Goal: Check status: Check status

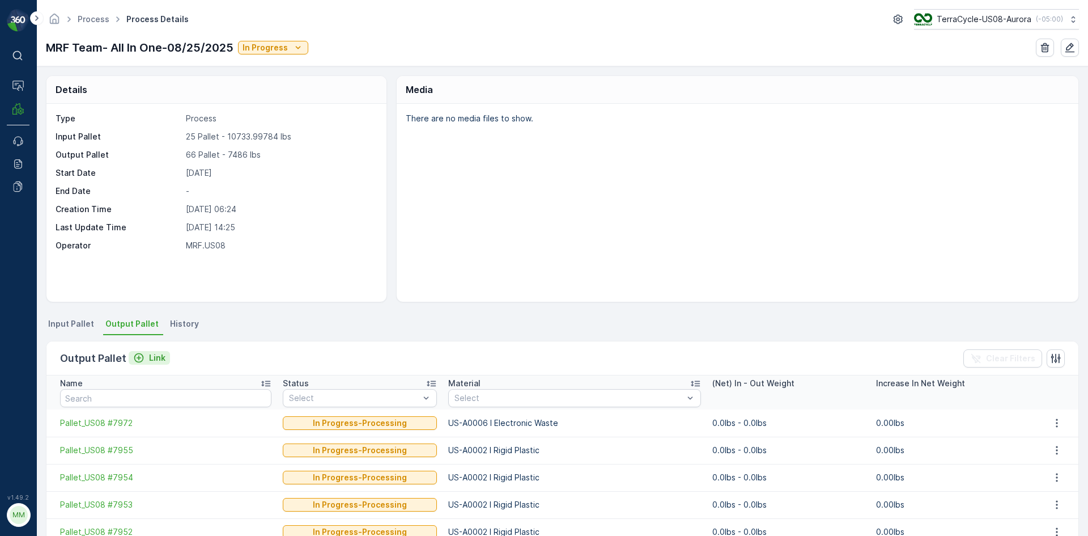
click at [137, 356] on icon "Link" at bounding box center [139, 358] width 10 height 10
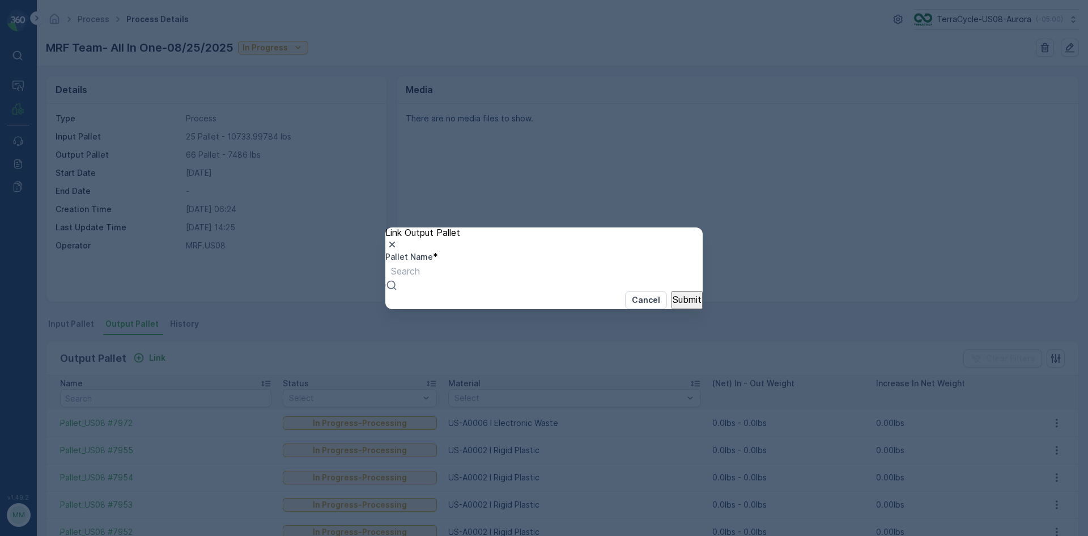
click at [420, 272] on div at bounding box center [405, 271] width 29 height 12
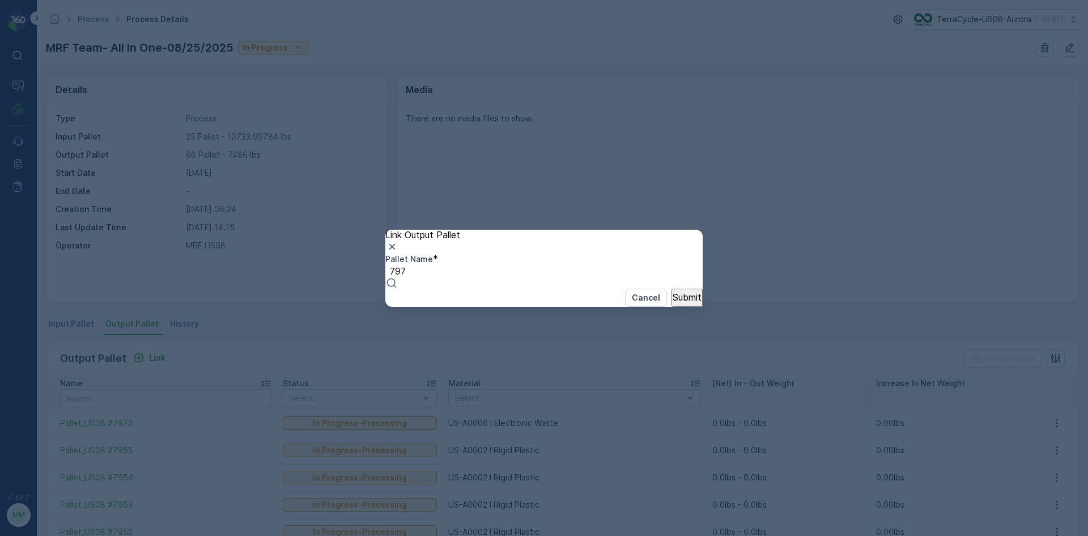
type input "7975"
click at [673, 301] on p "Submit" at bounding box center [687, 296] width 29 height 10
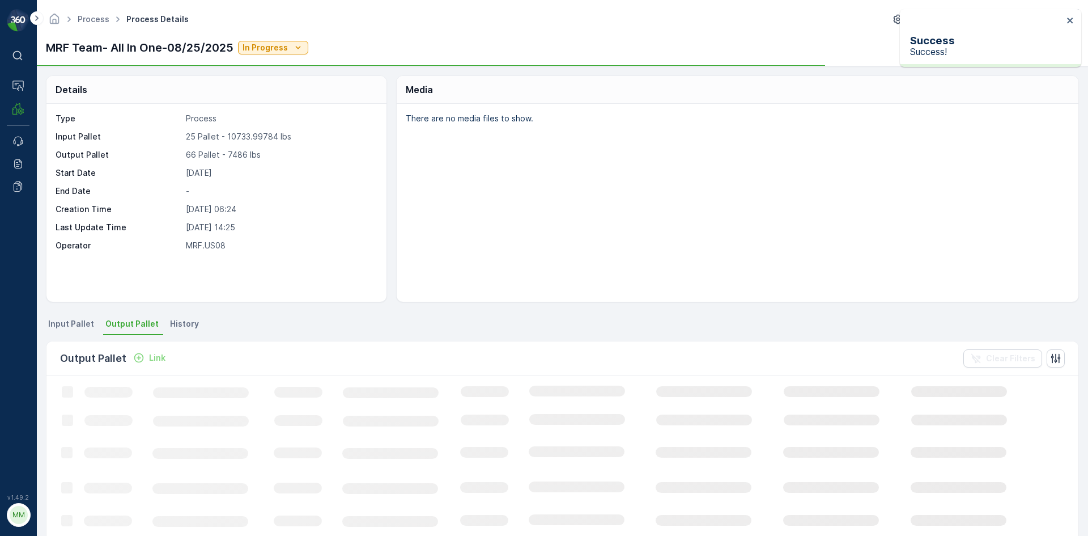
click at [149, 358] on p "Link" at bounding box center [157, 357] width 16 height 11
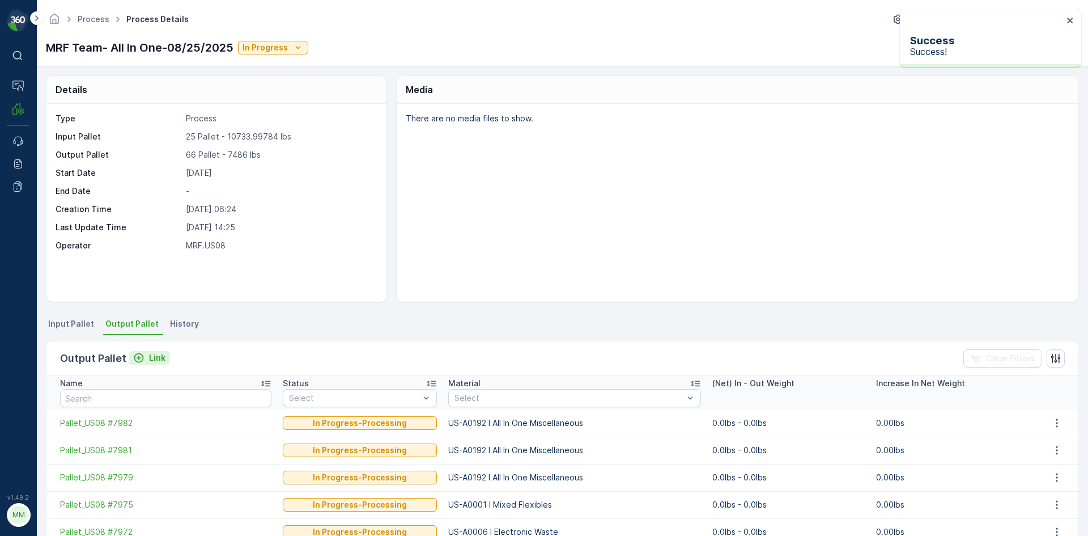
click at [149, 358] on p "Link" at bounding box center [157, 357] width 16 height 11
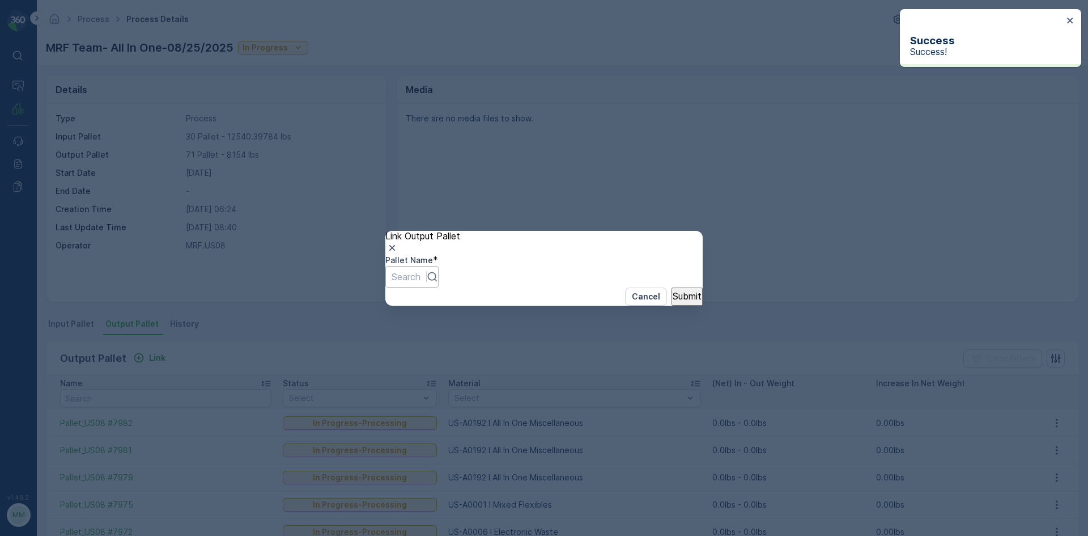
click at [439, 282] on div "Search" at bounding box center [411, 277] width 53 height 22
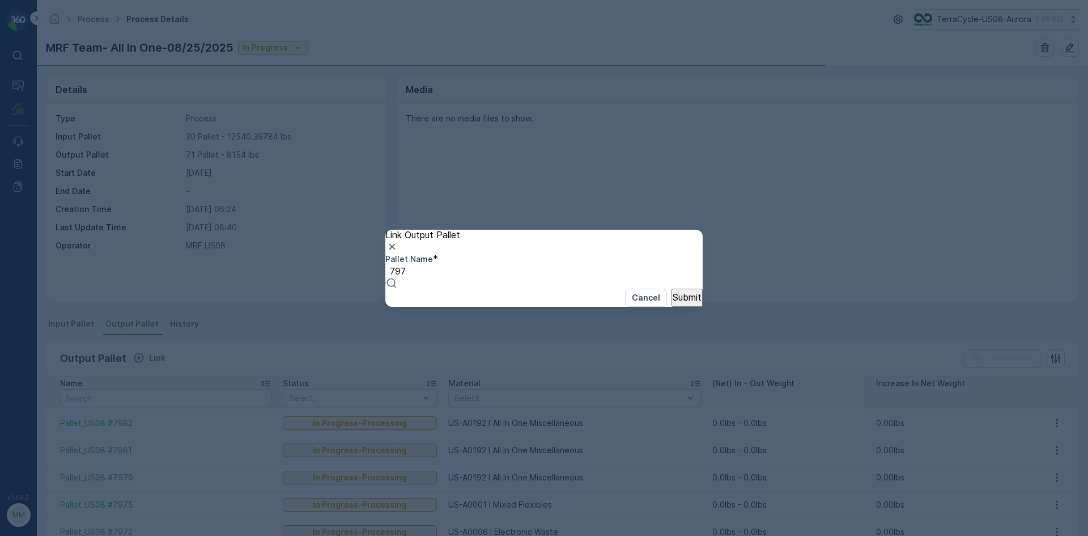
type input "7974"
click at [673, 301] on p "Submit" at bounding box center [687, 296] width 29 height 10
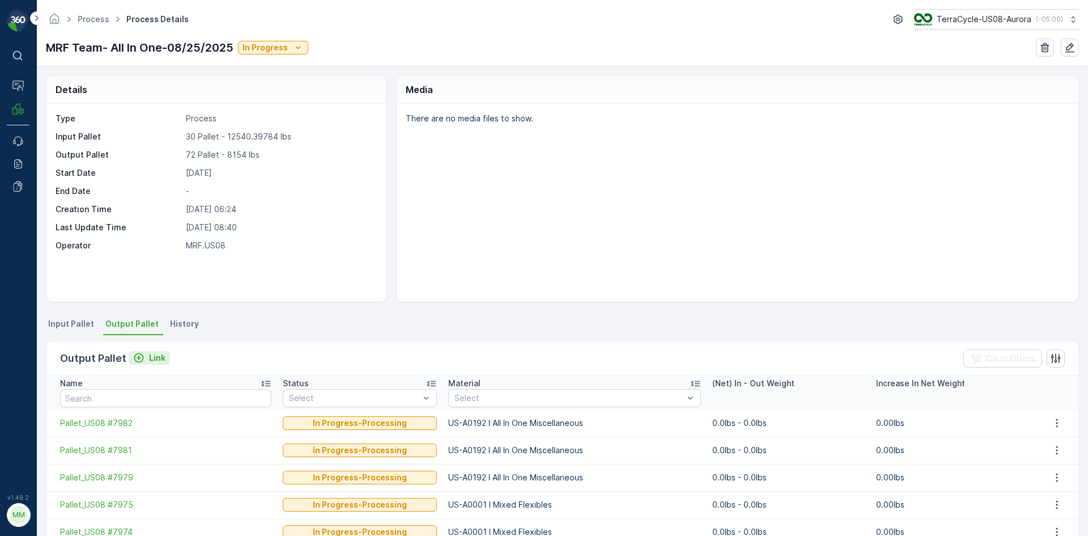
click at [159, 356] on p "Link" at bounding box center [157, 357] width 16 height 11
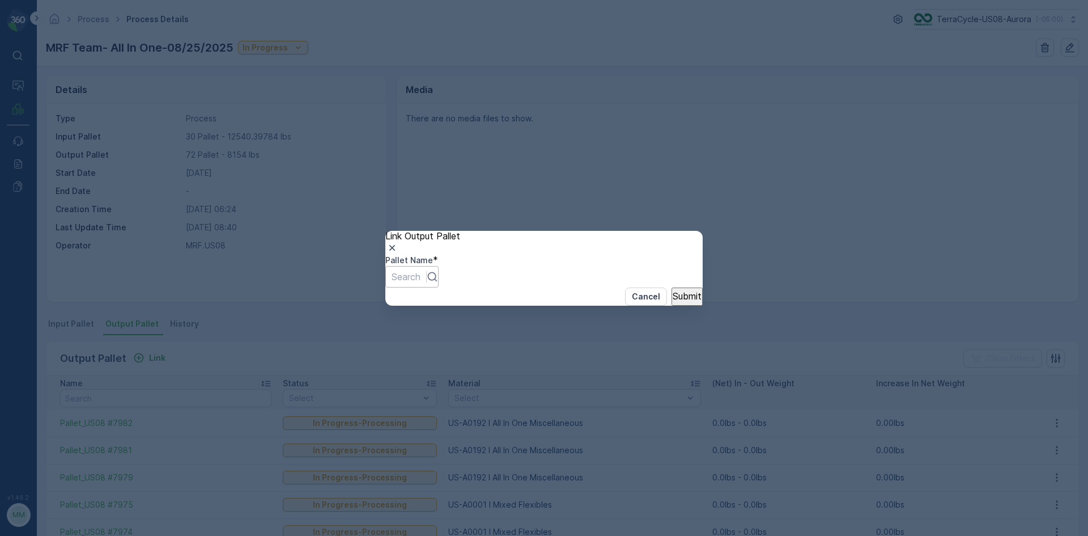
click at [421, 277] on div at bounding box center [406, 276] width 29 height 12
type input "7983"
click at [535, 535] on div "Pallet_US08 #7983" at bounding box center [544, 541] width 1088 height 10
click at [673, 301] on p "Submit" at bounding box center [687, 296] width 29 height 10
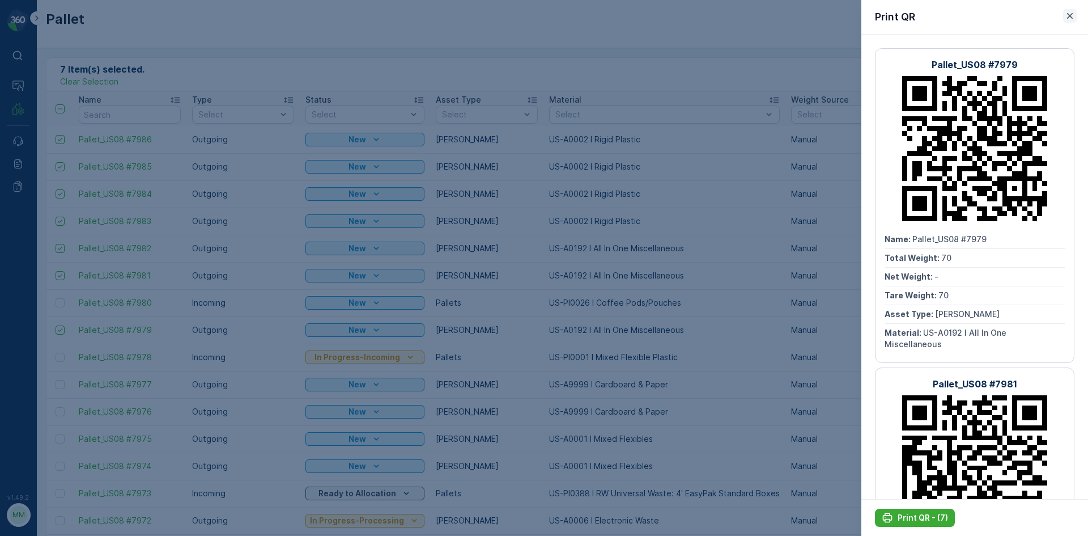
click at [1070, 12] on icon "button" at bounding box center [1070, 15] width 11 height 11
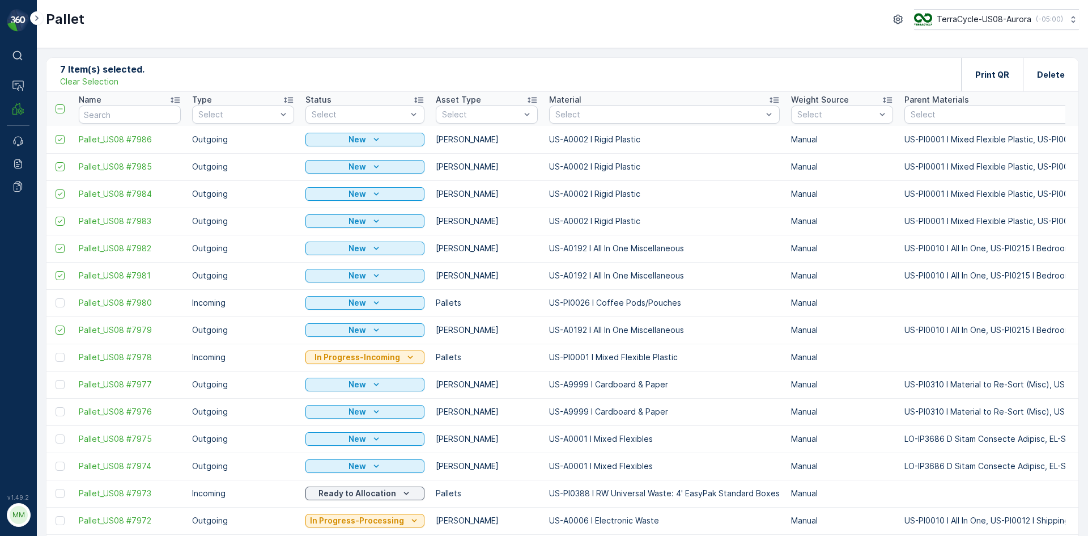
click at [91, 80] on p "Clear Selection" at bounding box center [89, 81] width 58 height 11
